Goal: Task Accomplishment & Management: Use online tool/utility

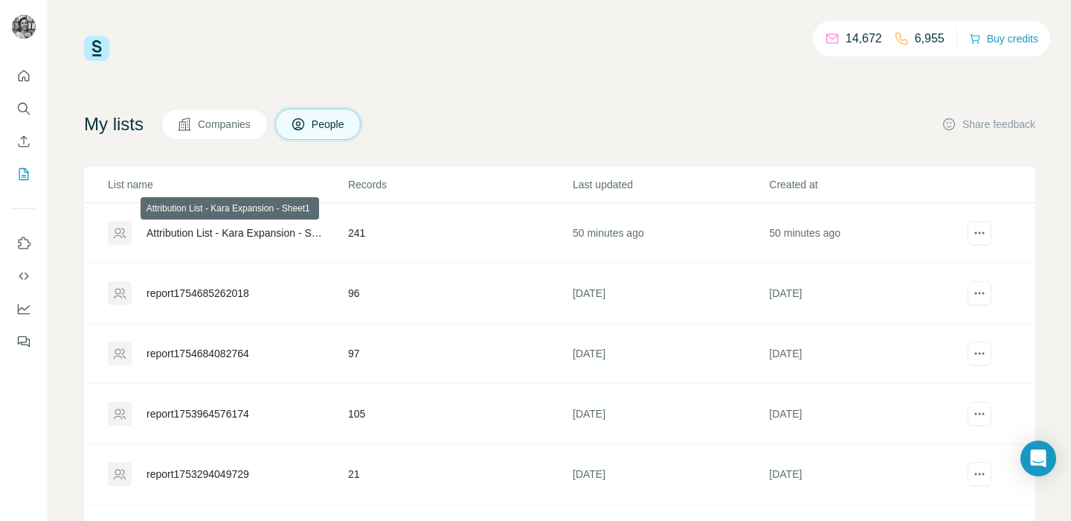
click at [287, 233] on div "Attribution List - Kara Expansion - Sheet1" at bounding box center [234, 232] width 176 height 15
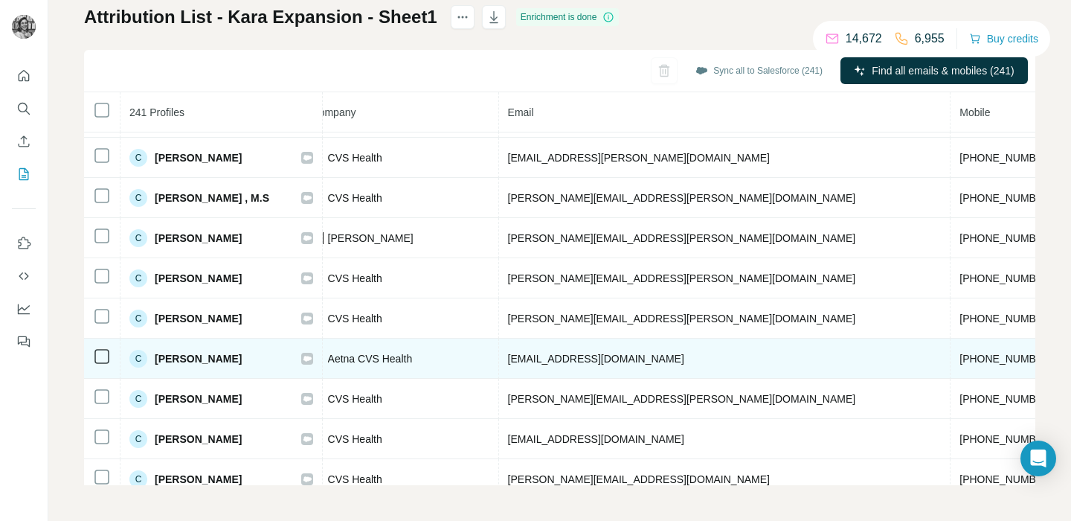
scroll to position [1641, 418]
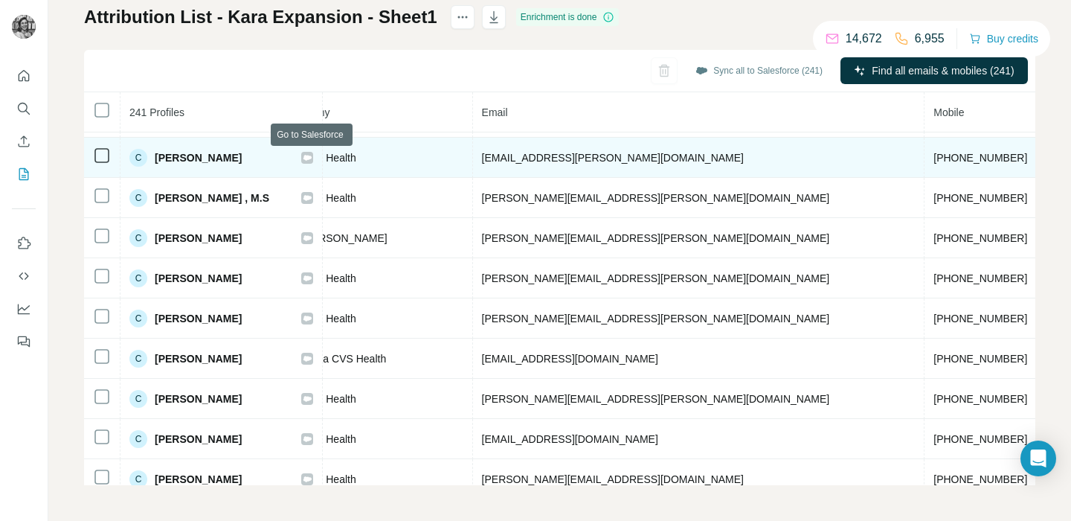
click at [311, 158] on icon at bounding box center [307, 157] width 8 height 5
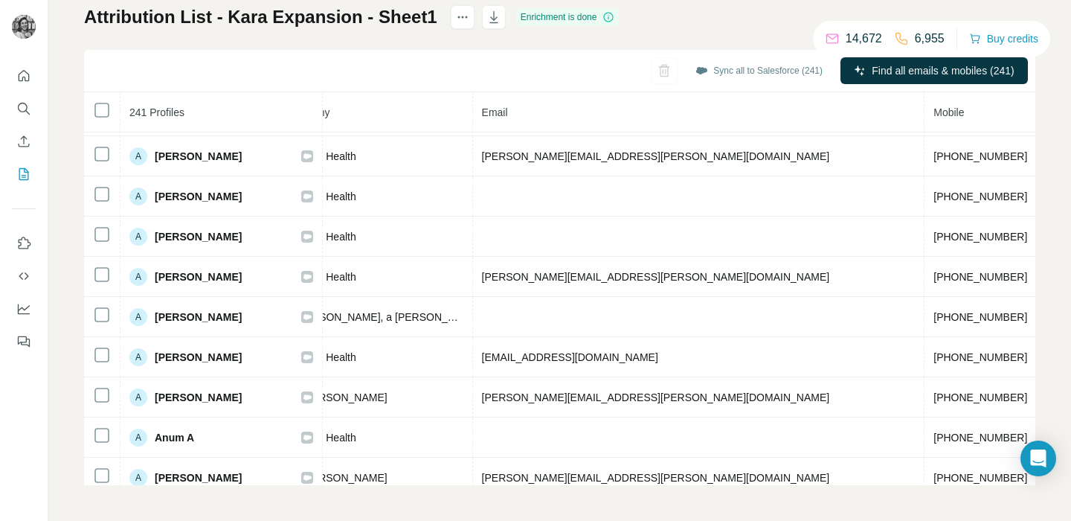
scroll to position [489, 418]
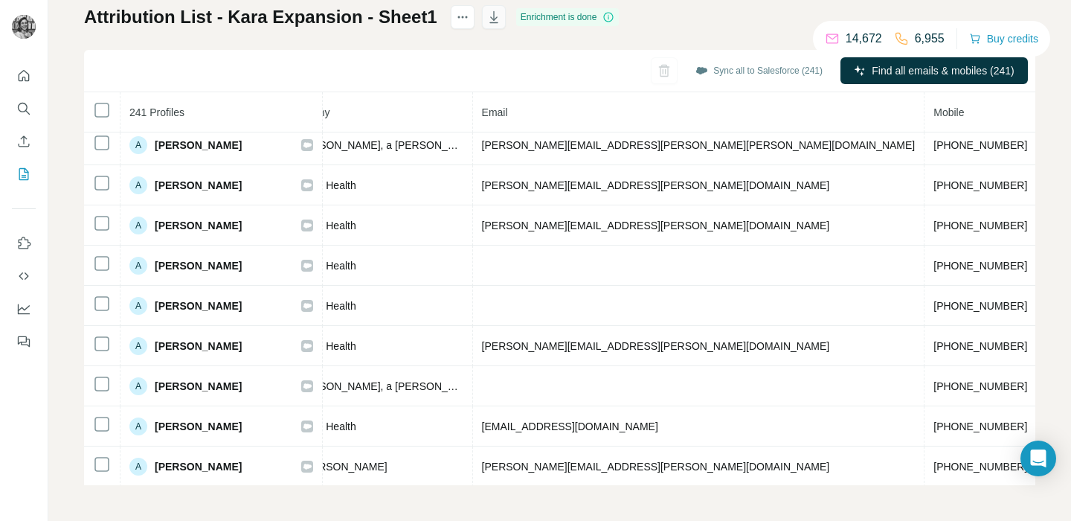
click at [491, 17] on icon "button" at bounding box center [493, 17] width 15 height 15
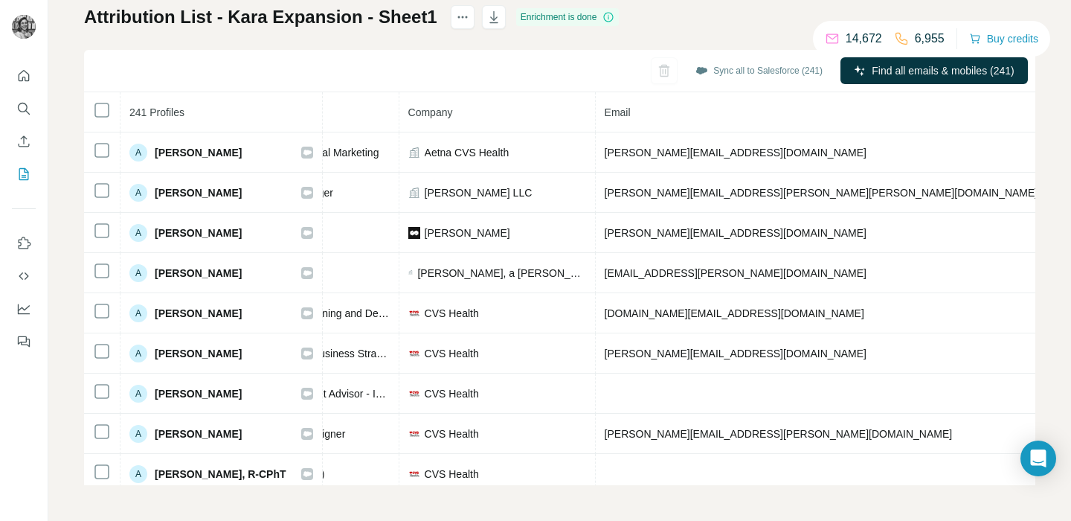
scroll to position [0, 418]
